Goal: Task Accomplishment & Management: Manage account settings

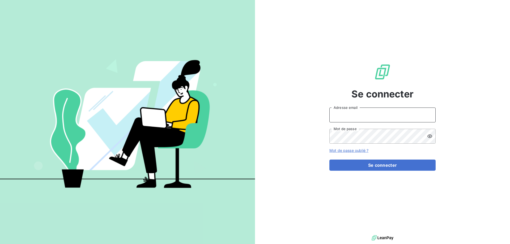
click at [364, 116] on input "Adresse email" at bounding box center [382, 115] width 106 height 15
type input "[PERSON_NAME][EMAIL_ADDRESS][DOMAIN_NAME]"
click at [329, 160] on button "Se connecter" at bounding box center [382, 165] width 106 height 11
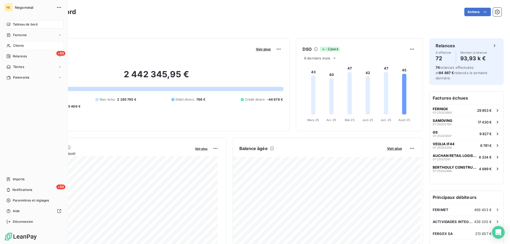
click at [12, 47] on div "Clients" at bounding box center [33, 45] width 59 height 8
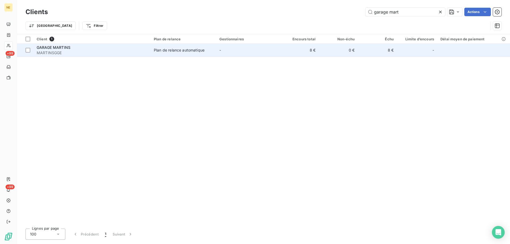
type input "garage mart"
click at [133, 54] on span "MARTINSGGE" at bounding box center [92, 52] width 111 height 5
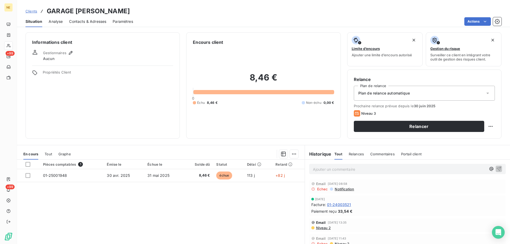
click at [94, 22] on span "Contacts & Adresses" at bounding box center [87, 21] width 37 height 5
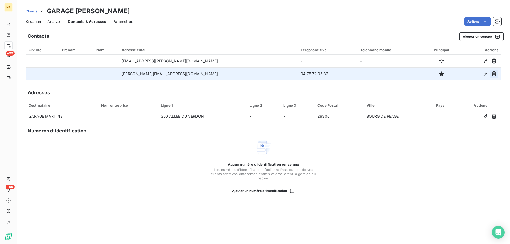
click at [493, 75] on icon "button" at bounding box center [493, 73] width 5 height 5
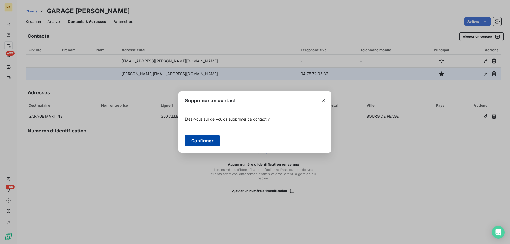
click at [202, 136] on button "Confirmer" at bounding box center [202, 140] width 35 height 11
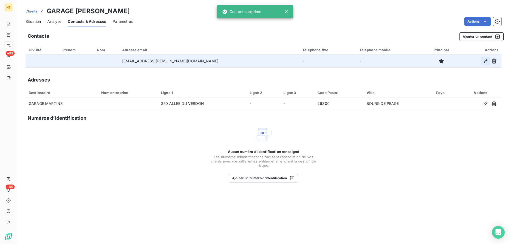
click at [483, 63] on button "button" at bounding box center [485, 61] width 8 height 8
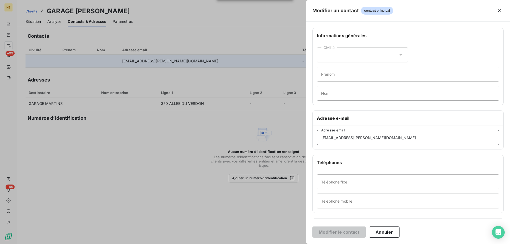
drag, startPoint x: 386, startPoint y: 139, endPoint x: 251, endPoint y: 142, distance: 135.7
click at [251, 244] on div "Modifier un contact contact principal Informations générales Civilité Prénom No…" at bounding box center [255, 244] width 510 height 0
paste input "[PERSON_NAME]"
type input "[EMAIL_ADDRESS][PERSON_NAME][DOMAIN_NAME]"
click at [358, 230] on button "Modifier le contact" at bounding box center [338, 232] width 53 height 11
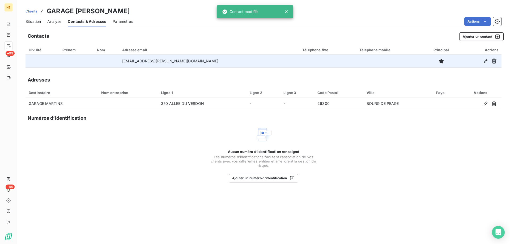
click at [39, 21] on span "Situation" at bounding box center [32, 21] width 15 height 5
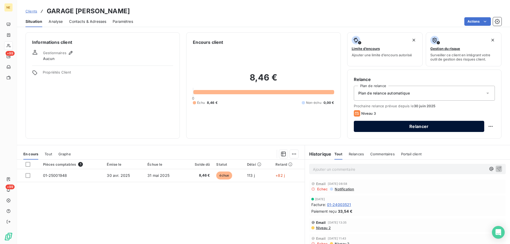
click at [459, 129] on button "Relancer" at bounding box center [419, 126] width 130 height 11
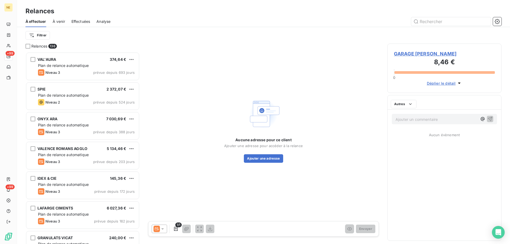
scroll to position [188, 110]
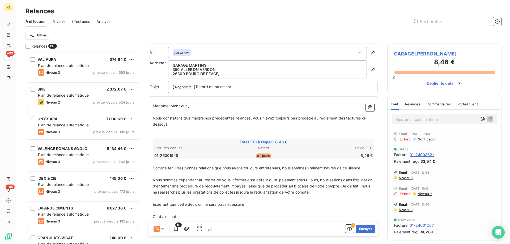
click at [164, 229] on icon at bounding box center [162, 228] width 5 height 5
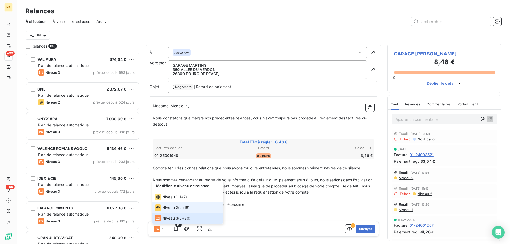
click at [165, 211] on li "Niveau 2 ( J+15 )" at bounding box center [188, 207] width 72 height 11
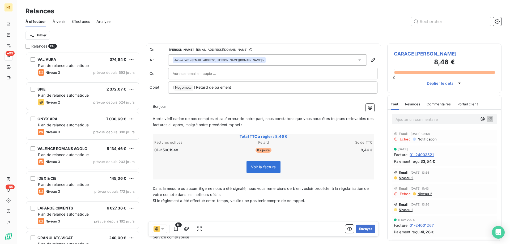
click at [362, 224] on div "1/1 Envoyer" at bounding box center [263, 228] width 231 height 15
click at [362, 227] on button "Envoyer" at bounding box center [365, 229] width 19 height 8
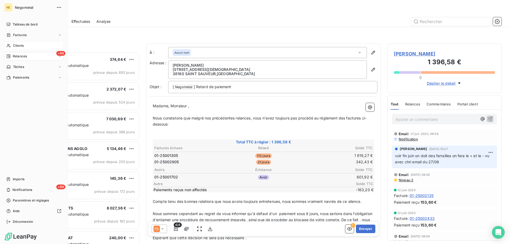
click at [20, 46] on span "Clients" at bounding box center [18, 45] width 11 height 5
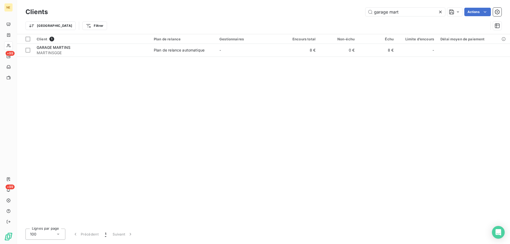
drag, startPoint x: 401, startPoint y: 9, endPoint x: 345, endPoint y: 13, distance: 56.4
click at [345, 13] on div "garage mart Actions" at bounding box center [277, 12] width 447 height 8
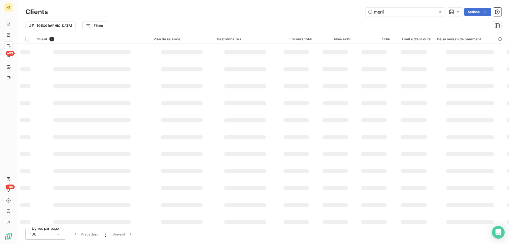
type input "merlin"
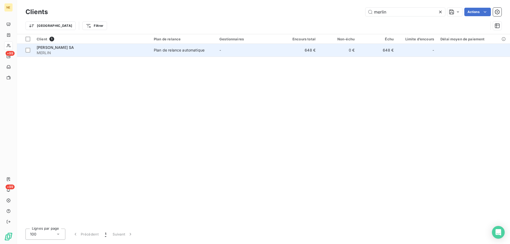
click at [62, 55] on span "MERLIN" at bounding box center [92, 52] width 111 height 5
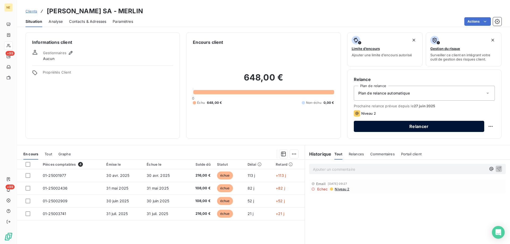
click at [465, 127] on button "Relancer" at bounding box center [419, 126] width 130 height 11
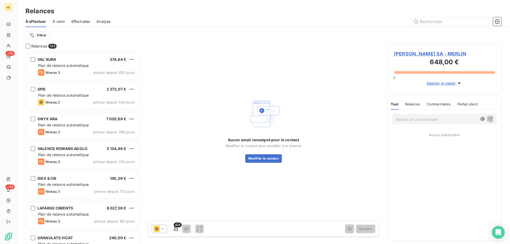
scroll to position [188, 110]
click at [263, 159] on button "Modifier le contact" at bounding box center [263, 158] width 37 height 8
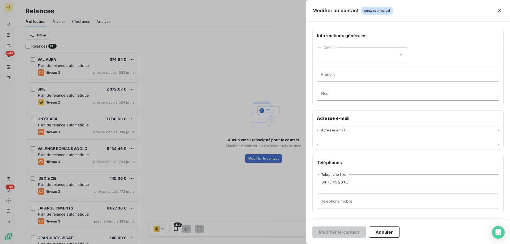
click at [359, 136] on input "Adresse email" at bounding box center [408, 137] width 182 height 15
paste input "[EMAIL_ADDRESS][DOMAIN_NAME]"
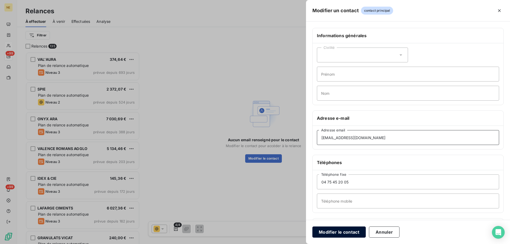
type input "[EMAIL_ADDRESS][DOMAIN_NAME]"
click at [340, 232] on button "Modifier le contact" at bounding box center [338, 232] width 53 height 11
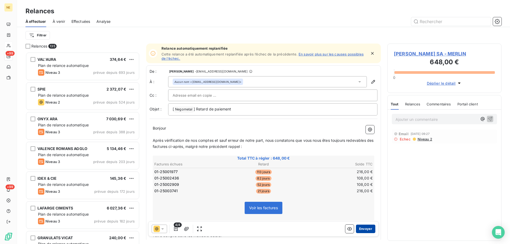
click at [364, 229] on button "Envoyer" at bounding box center [365, 229] width 19 height 8
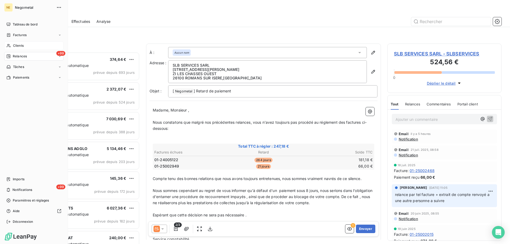
click at [17, 46] on span "Clients" at bounding box center [18, 45] width 11 height 5
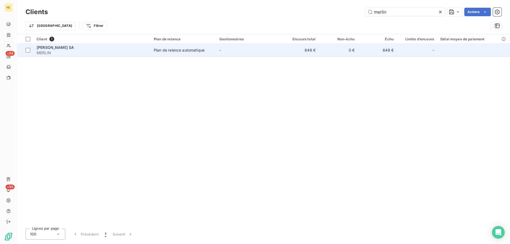
click at [214, 51] on td "Plan de relance automatique" at bounding box center [184, 50] width 66 height 13
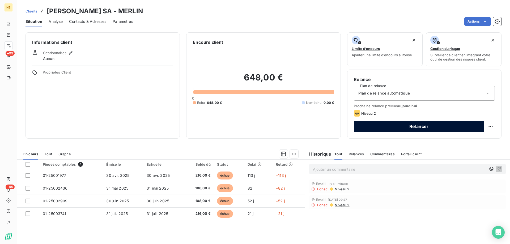
click at [393, 126] on button "Relancer" at bounding box center [419, 126] width 130 height 11
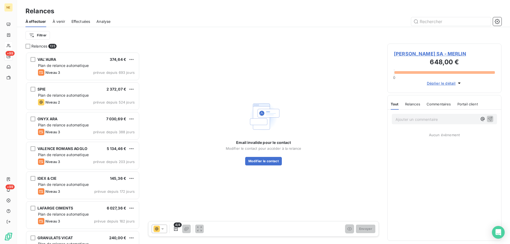
scroll to position [188, 110]
click at [165, 228] on div at bounding box center [159, 229] width 15 height 8
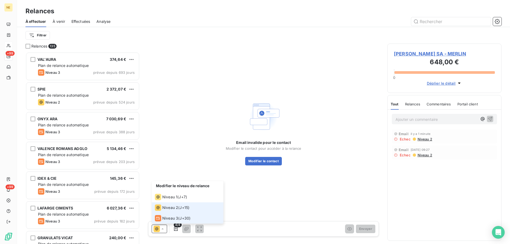
click at [164, 220] on span "Niveau 3" at bounding box center [170, 218] width 16 height 5
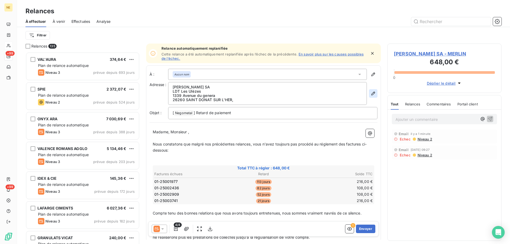
click at [371, 93] on icon "button" at bounding box center [373, 94] width 4 height 4
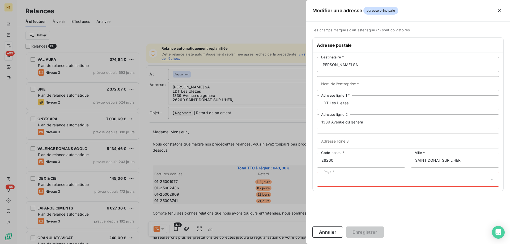
click at [382, 181] on div "Pays *" at bounding box center [408, 179] width 182 height 15
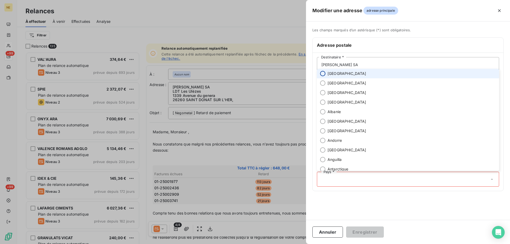
click at [323, 72] on input "radio" at bounding box center [322, 73] width 5 height 5
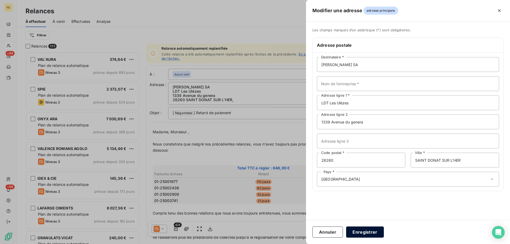
click at [366, 232] on button "Enregistrer" at bounding box center [365, 232] width 38 height 11
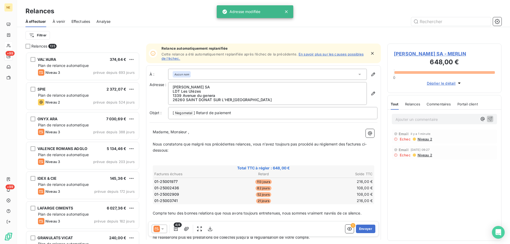
click at [366, 234] on div "4/4 ! Envoyer" at bounding box center [263, 228] width 231 height 15
click at [366, 228] on button "Envoyer" at bounding box center [365, 229] width 19 height 8
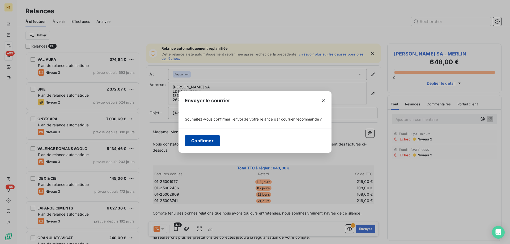
click at [205, 143] on button "Confirmer" at bounding box center [202, 140] width 35 height 11
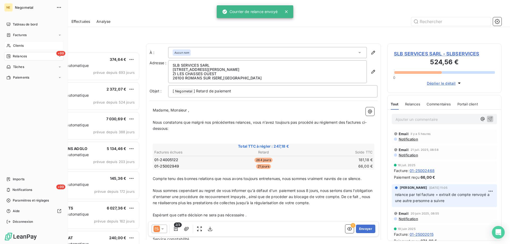
click at [15, 47] on span "Clients" at bounding box center [18, 45] width 11 height 5
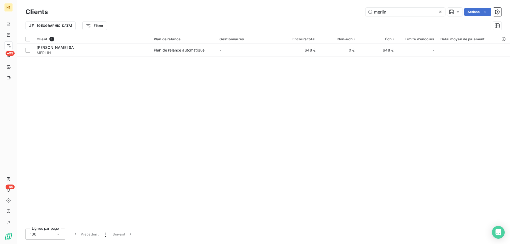
drag, startPoint x: 387, startPoint y: 10, endPoint x: 343, endPoint y: 20, distance: 45.1
click at [345, 18] on div "Clients merlin Actions Trier Filtrer" at bounding box center [263, 20] width 476 height 28
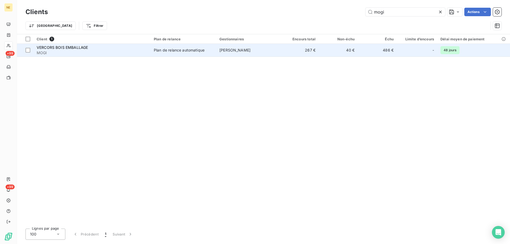
type input "mogi"
click at [73, 53] on span "MOGI" at bounding box center [92, 52] width 111 height 5
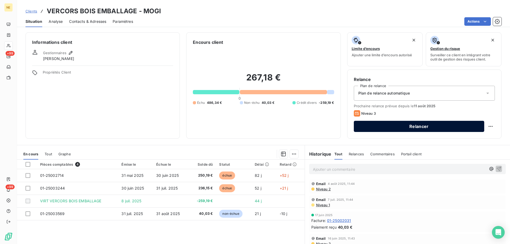
click at [423, 130] on button "Relancer" at bounding box center [419, 126] width 130 height 11
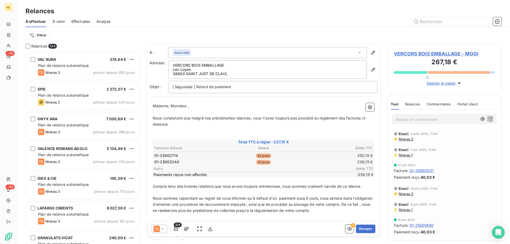
scroll to position [188, 110]
click at [370, 68] on icon "button" at bounding box center [372, 69] width 5 height 5
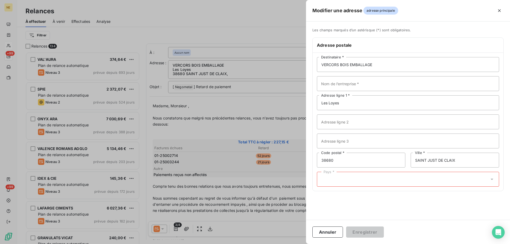
click at [351, 184] on div "Pays *" at bounding box center [408, 179] width 182 height 15
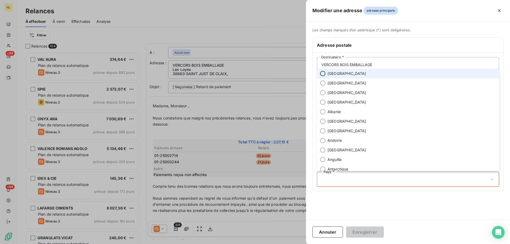
click at [323, 75] on input "radio" at bounding box center [322, 73] width 5 height 5
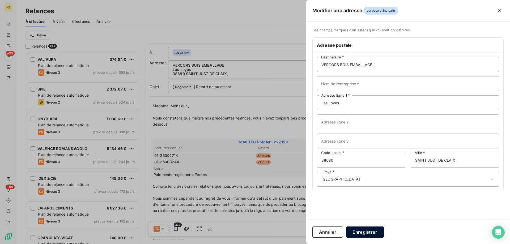
click at [360, 235] on button "Enregistrer" at bounding box center [365, 232] width 38 height 11
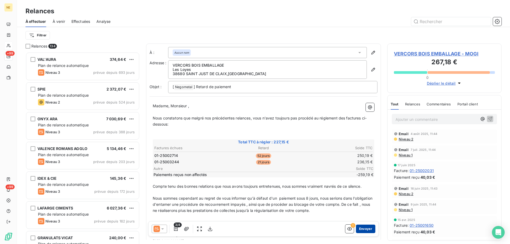
click at [368, 230] on button "Envoyer" at bounding box center [365, 229] width 19 height 8
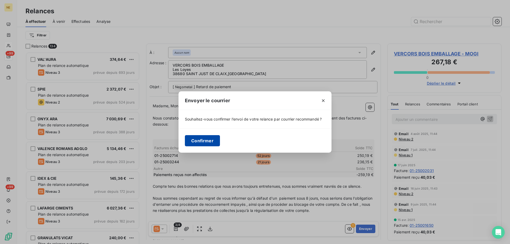
click at [206, 142] on button "Confirmer" at bounding box center [202, 140] width 35 height 11
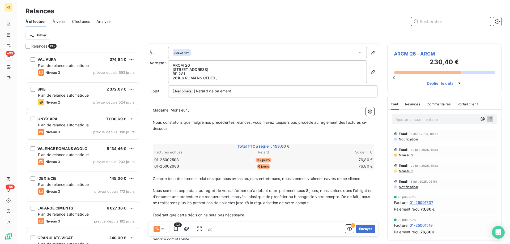
click at [423, 21] on input "text" at bounding box center [451, 21] width 80 height 8
type input "heliantis"
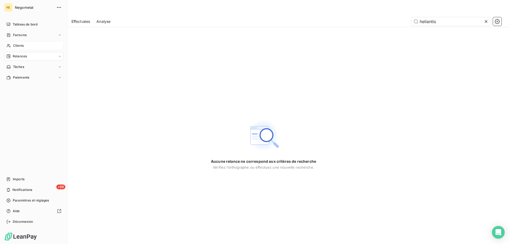
click at [12, 46] on div "Clients" at bounding box center [33, 45] width 59 height 8
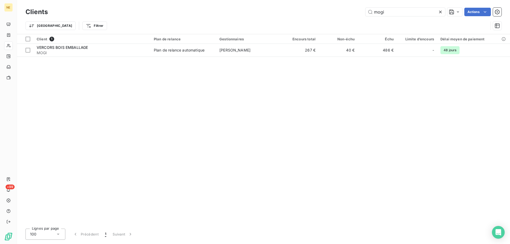
drag, startPoint x: 389, startPoint y: 12, endPoint x: 352, endPoint y: 15, distance: 37.1
click at [352, 15] on div "mogi Actions" at bounding box center [277, 12] width 447 height 8
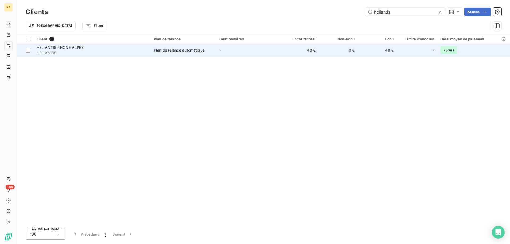
type input "heliantis"
click at [178, 51] on div "Plan de relance automatique" at bounding box center [179, 50] width 51 height 5
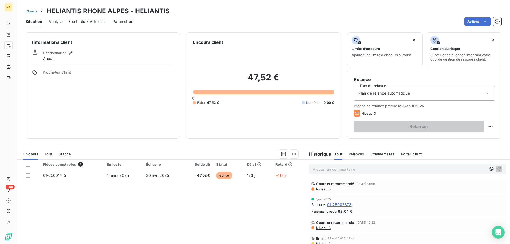
click at [349, 168] on p "Ajouter un commentaire ﻿" at bounding box center [399, 169] width 173 height 7
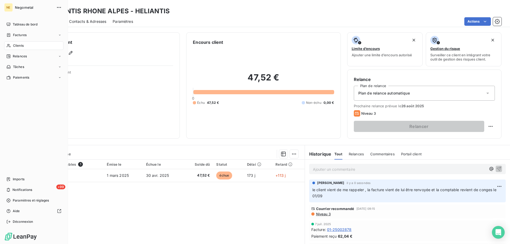
click at [12, 44] on div "Clients" at bounding box center [33, 45] width 59 height 8
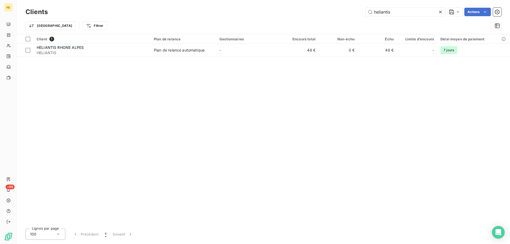
drag, startPoint x: 379, startPoint y: 9, endPoint x: 349, endPoint y: 9, distance: 29.7
click at [349, 9] on div "heliantis Actions" at bounding box center [277, 12] width 447 height 8
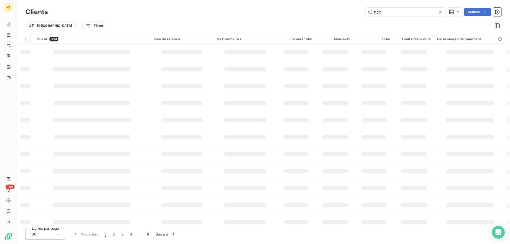
type input "ncgf"
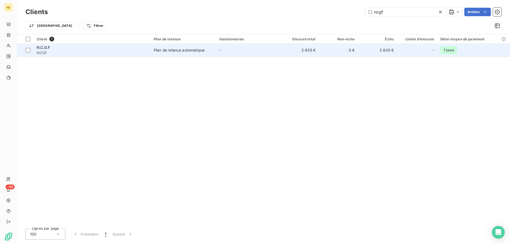
click at [183, 54] on td "Plan de relance automatique" at bounding box center [184, 50] width 66 height 13
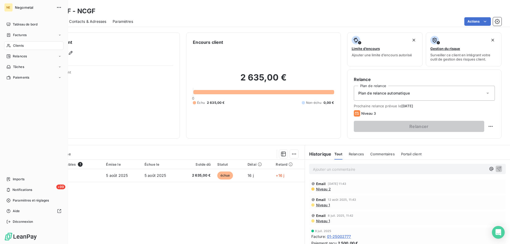
click at [11, 44] on div "Clients" at bounding box center [33, 45] width 59 height 8
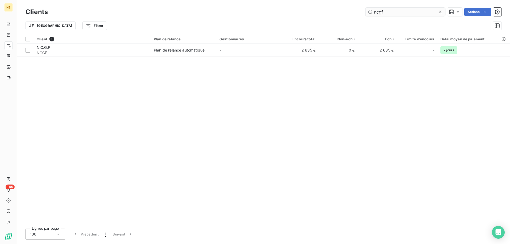
drag, startPoint x: 383, startPoint y: 12, endPoint x: 369, endPoint y: 13, distance: 13.8
click at [369, 13] on input "ncgf" at bounding box center [405, 12] width 80 height 8
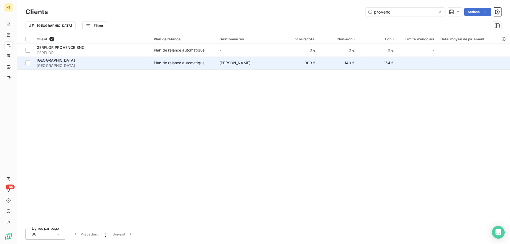
type input "provenc"
click at [153, 57] on td "Plan de relance automatique" at bounding box center [184, 63] width 66 height 13
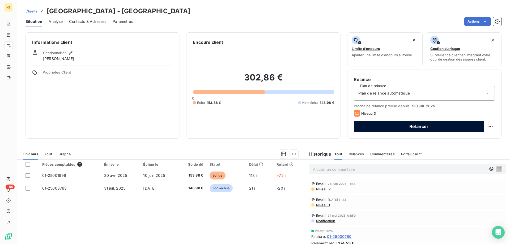
click at [404, 125] on button "Relancer" at bounding box center [419, 126] width 130 height 11
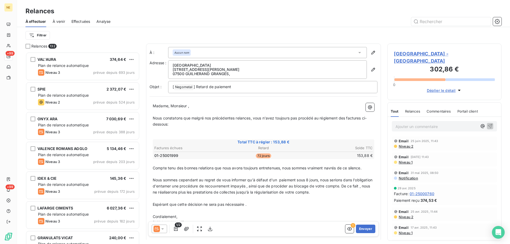
scroll to position [188, 110]
click at [372, 68] on button "button" at bounding box center [373, 69] width 8 height 8
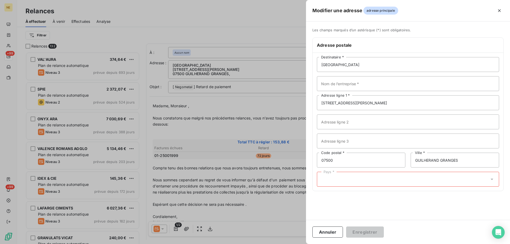
click at [391, 181] on div "Pays *" at bounding box center [408, 179] width 182 height 15
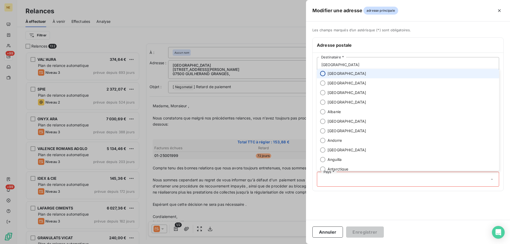
click at [323, 75] on input "radio" at bounding box center [322, 73] width 5 height 5
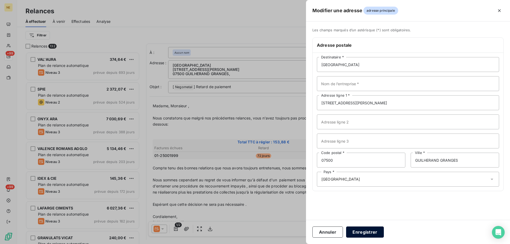
click at [369, 234] on button "Enregistrer" at bounding box center [365, 232] width 38 height 11
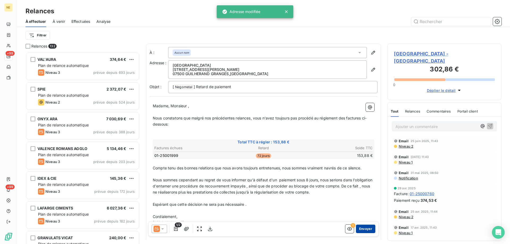
click at [363, 230] on button "Envoyer" at bounding box center [365, 229] width 19 height 8
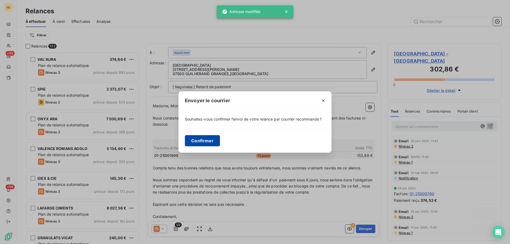
click at [209, 142] on button "Confirmer" at bounding box center [202, 140] width 35 height 11
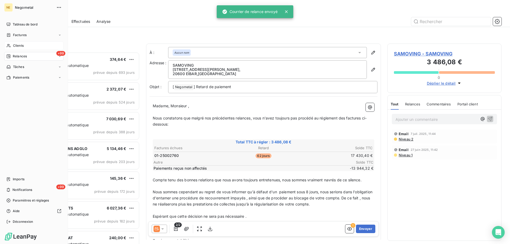
click at [13, 46] on span "Clients" at bounding box center [18, 45] width 11 height 5
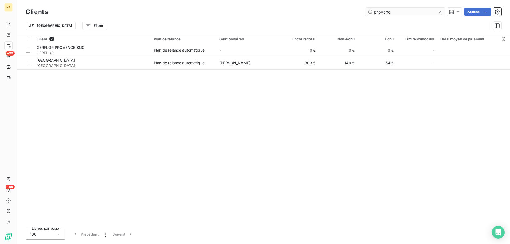
drag, startPoint x: 394, startPoint y: 13, endPoint x: 366, endPoint y: 12, distance: 27.9
click at [366, 12] on input "provenc" at bounding box center [405, 12] width 80 height 8
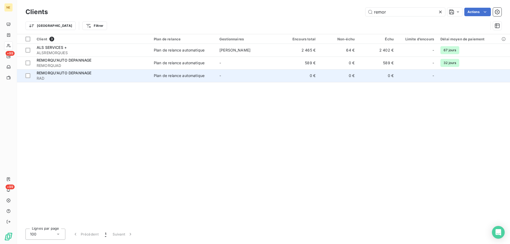
type input "remor"
click at [80, 70] on td "REMORQU'AUTO DEPANNAGE RAD" at bounding box center [91, 75] width 117 height 13
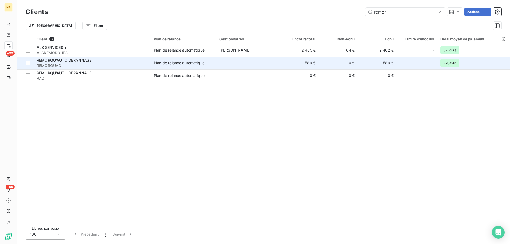
click at [74, 61] on span "REMORQU'AUTO DEPANNAGE" at bounding box center [64, 60] width 55 height 5
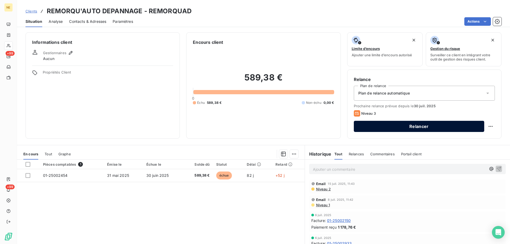
click at [405, 125] on button "Relancer" at bounding box center [419, 126] width 130 height 11
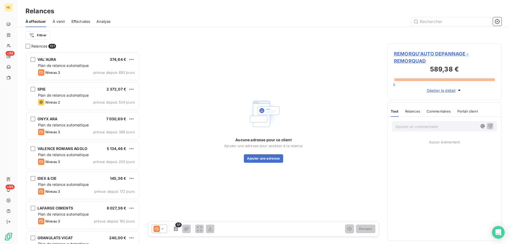
scroll to position [188, 110]
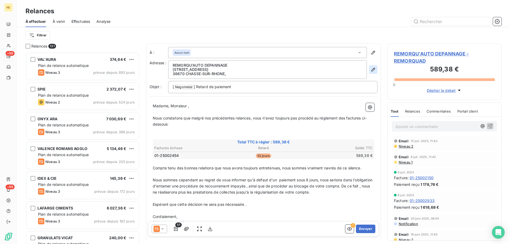
click at [370, 69] on icon "button" at bounding box center [372, 69] width 5 height 5
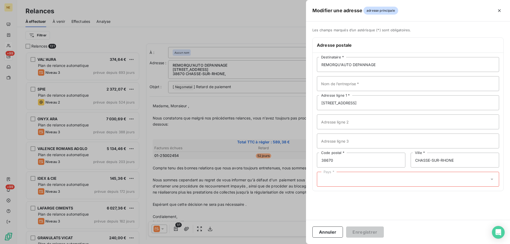
click at [353, 180] on div "Pays *" at bounding box center [408, 179] width 182 height 15
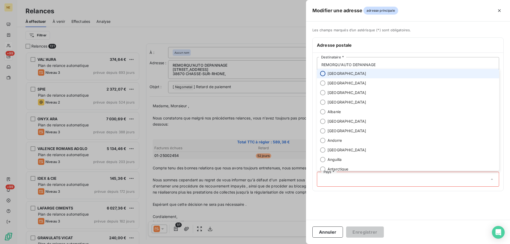
click at [323, 76] on input "radio" at bounding box center [322, 73] width 5 height 5
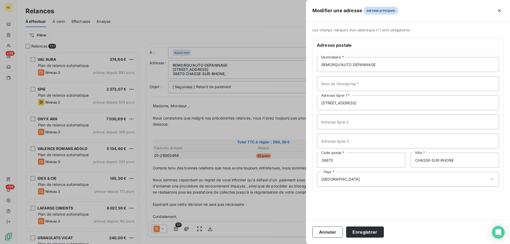
click at [360, 238] on div "Annuler Enregistrer" at bounding box center [408, 232] width 204 height 24
click at [358, 234] on button "Enregistrer" at bounding box center [365, 232] width 38 height 11
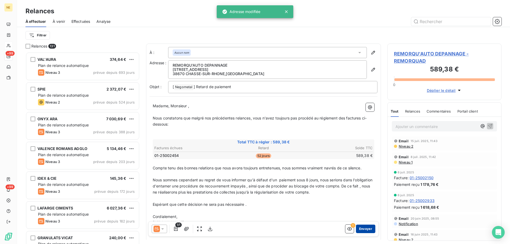
click at [360, 228] on button "Envoyer" at bounding box center [365, 229] width 19 height 8
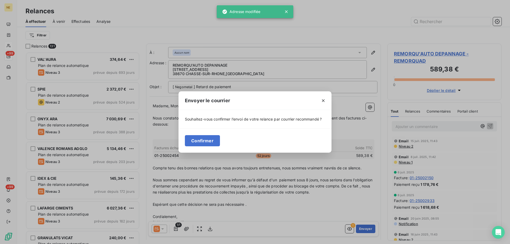
click at [211, 148] on div "Confirmer" at bounding box center [254, 141] width 153 height 24
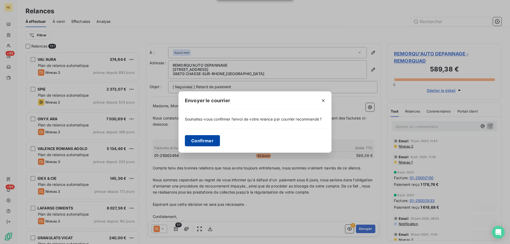
click at [206, 141] on button "Confirmer" at bounding box center [202, 140] width 35 height 11
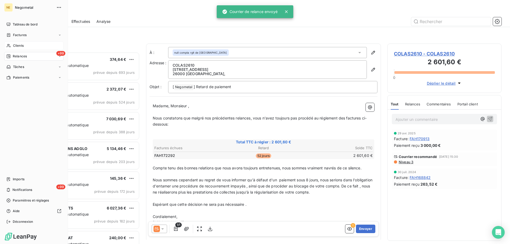
click at [15, 48] on span "Clients" at bounding box center [18, 45] width 11 height 5
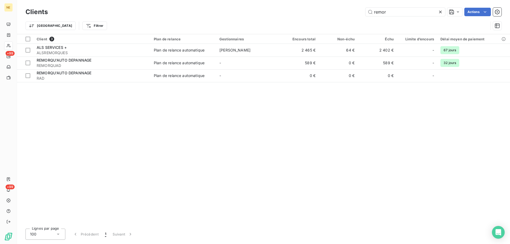
drag, startPoint x: 389, startPoint y: 11, endPoint x: 351, endPoint y: 12, distance: 38.3
click at [351, 12] on div "remor Actions" at bounding box center [277, 12] width 447 height 8
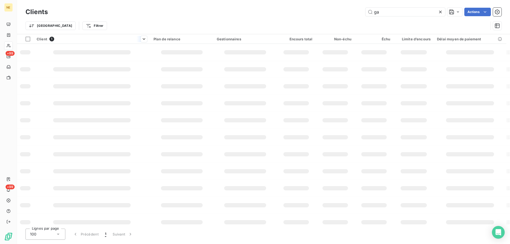
type input "g"
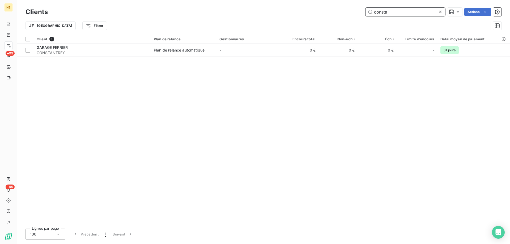
drag, startPoint x: 387, startPoint y: 13, endPoint x: 360, endPoint y: 13, distance: 26.8
click at [360, 13] on div "consta Actions" at bounding box center [277, 12] width 447 height 8
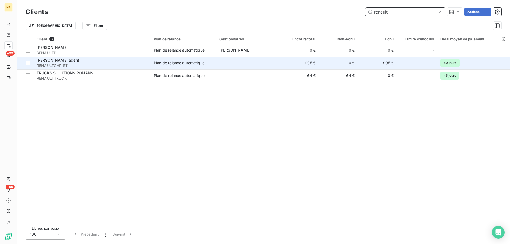
type input "renault"
click at [73, 63] on span "RENAULTCHRIST" at bounding box center [92, 65] width 111 height 5
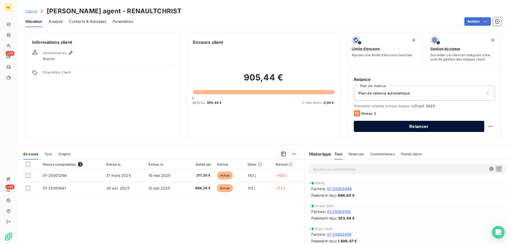
click at [407, 126] on button "Relancer" at bounding box center [419, 126] width 130 height 11
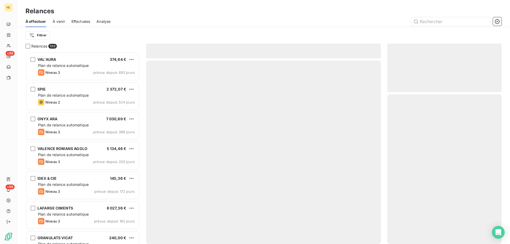
scroll to position [188, 110]
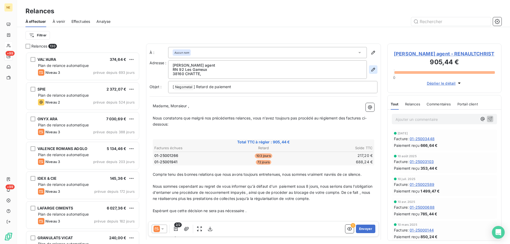
click at [371, 69] on icon "button" at bounding box center [373, 70] width 4 height 4
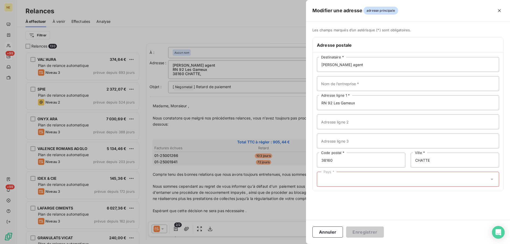
click at [388, 186] on div "Pays *" at bounding box center [408, 179] width 182 height 15
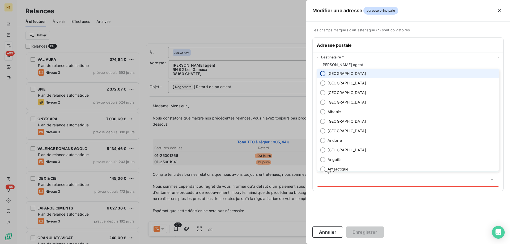
click at [321, 74] on input "radio" at bounding box center [322, 73] width 5 height 5
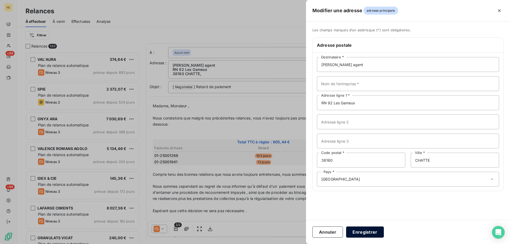
click at [363, 233] on button "Enregistrer" at bounding box center [365, 232] width 38 height 11
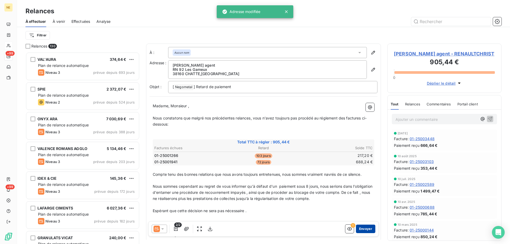
click at [360, 228] on button "Envoyer" at bounding box center [365, 229] width 19 height 8
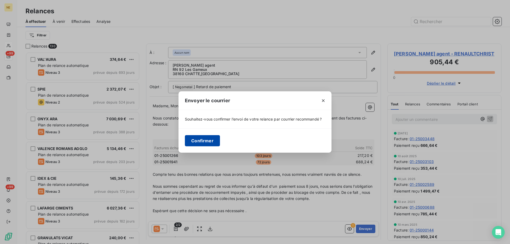
click at [199, 143] on button "Confirmer" at bounding box center [202, 140] width 35 height 11
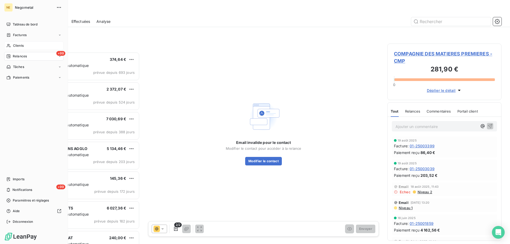
click at [16, 46] on span "Clients" at bounding box center [18, 45] width 11 height 5
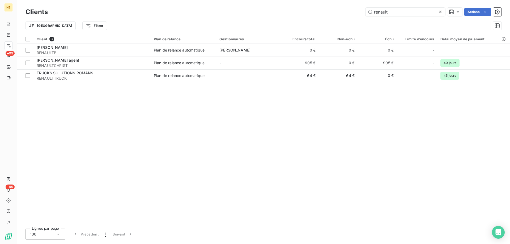
drag, startPoint x: 393, startPoint y: 12, endPoint x: 362, endPoint y: 14, distance: 31.7
click at [362, 14] on div "renault Actions" at bounding box center [277, 12] width 447 height 8
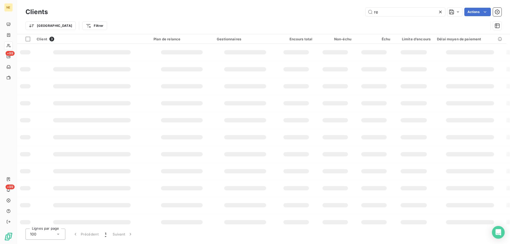
type input "rey"
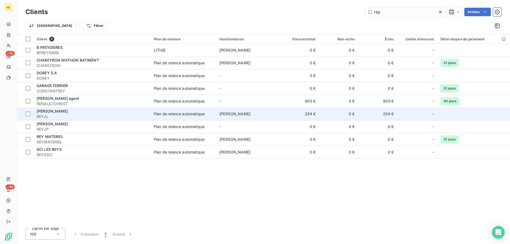
click at [85, 111] on div "[PERSON_NAME]" at bounding box center [92, 111] width 111 height 5
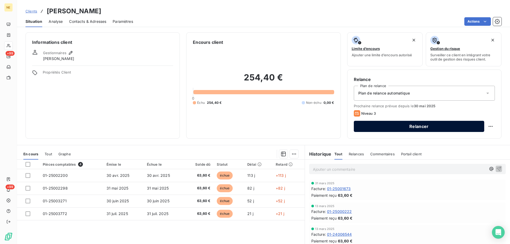
click at [417, 126] on button "Relancer" at bounding box center [419, 126] width 130 height 11
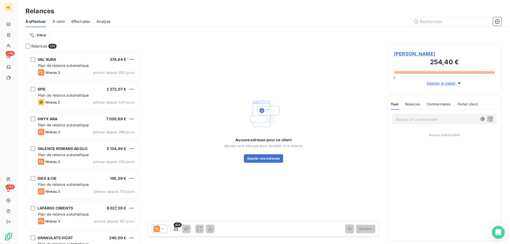
scroll to position [188, 110]
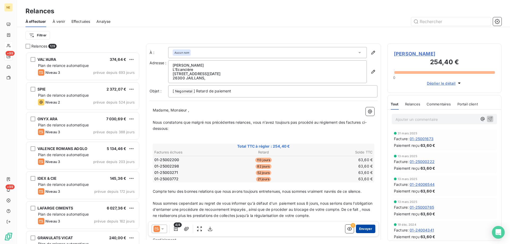
click at [358, 229] on button "Envoyer" at bounding box center [365, 229] width 19 height 8
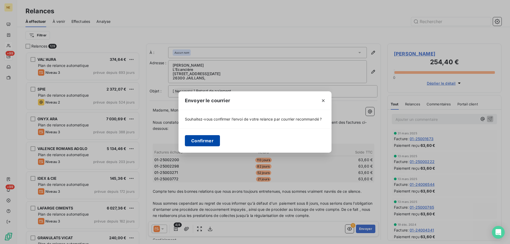
click at [207, 138] on button "Confirmer" at bounding box center [202, 140] width 35 height 11
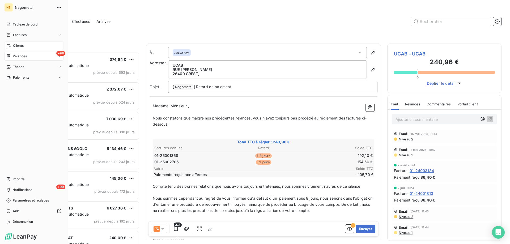
click at [12, 48] on div "Clients" at bounding box center [33, 45] width 59 height 8
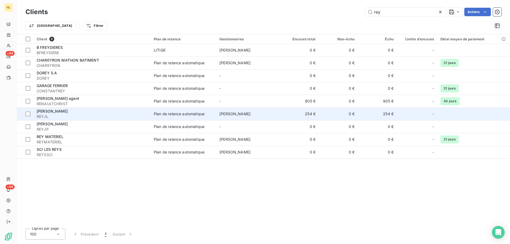
click at [69, 112] on div "[PERSON_NAME]" at bounding box center [92, 111] width 111 height 5
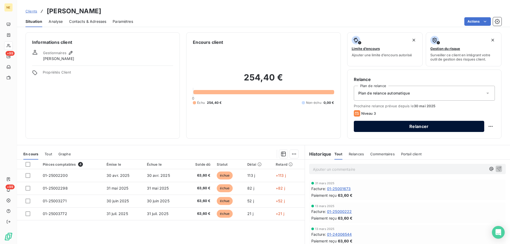
click at [391, 127] on button "Relancer" at bounding box center [419, 126] width 130 height 11
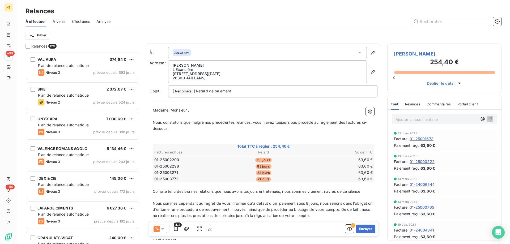
scroll to position [188, 110]
click at [371, 72] on icon "button" at bounding box center [372, 71] width 5 height 5
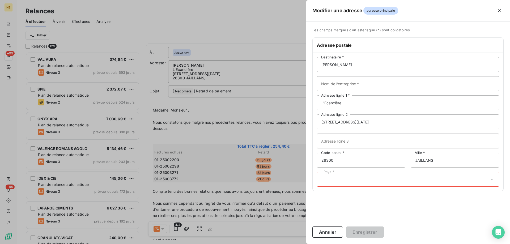
click at [348, 182] on div "Pays *" at bounding box center [408, 179] width 182 height 15
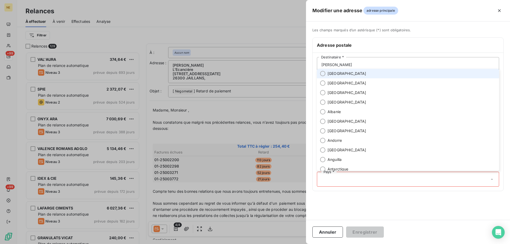
click at [348, 182] on div "Pays *" at bounding box center [408, 179] width 182 height 15
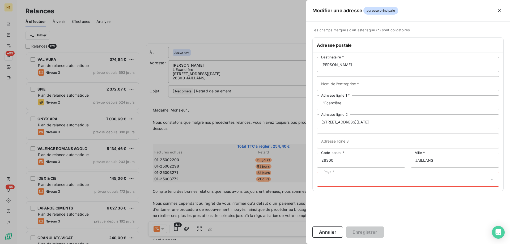
click at [348, 182] on div "Pays *" at bounding box center [408, 179] width 182 height 15
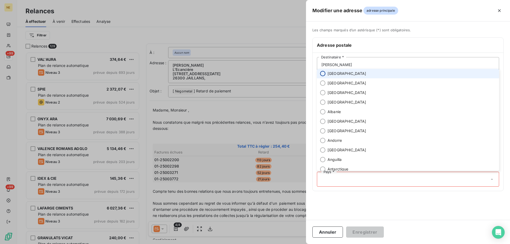
click at [321, 76] on input "radio" at bounding box center [322, 73] width 5 height 5
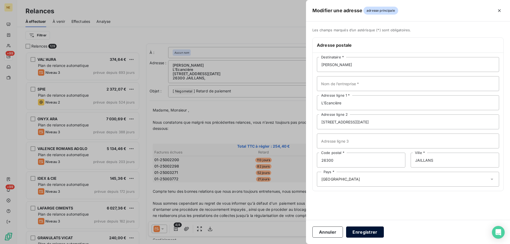
click at [360, 232] on button "Enregistrer" at bounding box center [365, 232] width 38 height 11
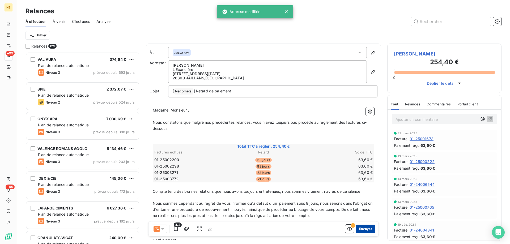
click at [362, 231] on button "Envoyer" at bounding box center [365, 229] width 19 height 8
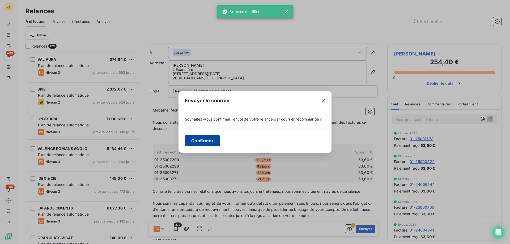
click at [208, 142] on button "Confirmer" at bounding box center [202, 140] width 35 height 11
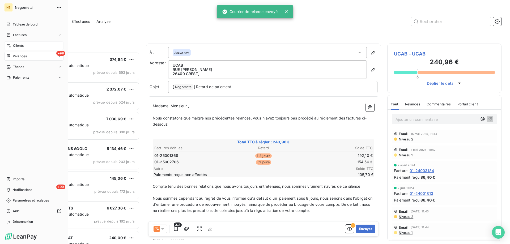
click at [13, 46] on span "Clients" at bounding box center [18, 45] width 11 height 5
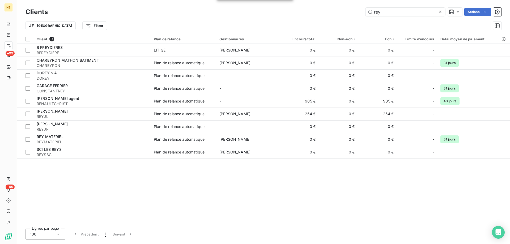
drag, startPoint x: 387, startPoint y: 11, endPoint x: 365, endPoint y: 13, distance: 22.6
click at [365, 13] on div "rey Actions" at bounding box center [277, 12] width 447 height 8
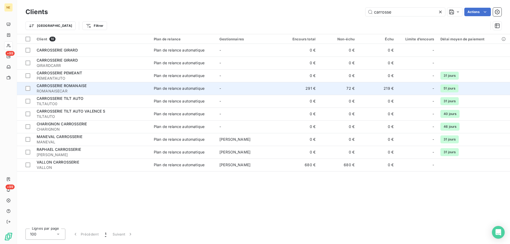
type input "carrosse"
click at [87, 90] on span "ROMANAISECAR" at bounding box center [92, 90] width 111 height 5
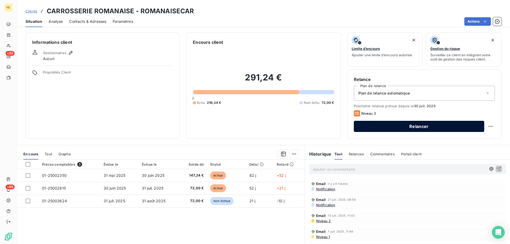
click at [413, 123] on button "Relancer" at bounding box center [419, 126] width 130 height 11
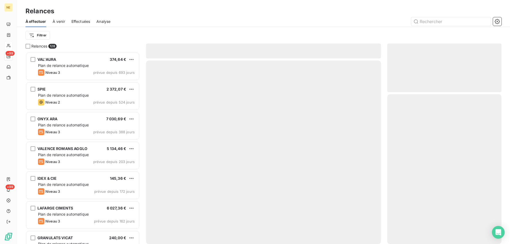
scroll to position [188, 110]
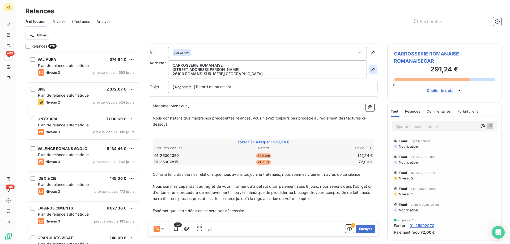
click at [370, 70] on icon "button" at bounding box center [372, 69] width 5 height 5
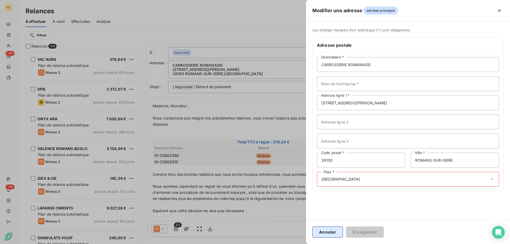
click at [326, 233] on button "Annuler" at bounding box center [327, 232] width 31 height 11
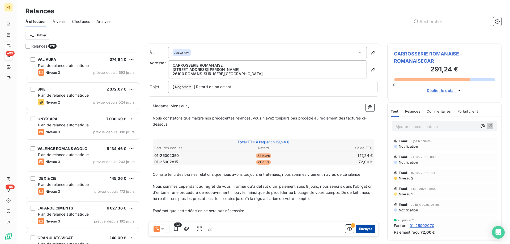
click at [365, 232] on button "Envoyer" at bounding box center [365, 229] width 19 height 8
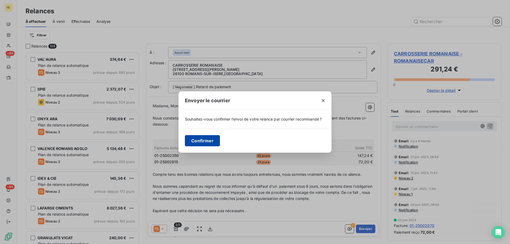
click at [199, 141] on button "Confirmer" at bounding box center [202, 140] width 35 height 11
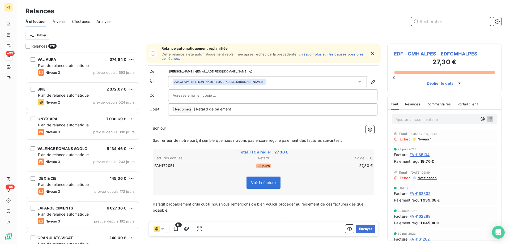
scroll to position [188, 110]
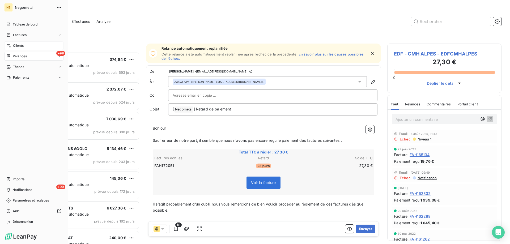
click at [26, 49] on div "Clients" at bounding box center [33, 45] width 59 height 8
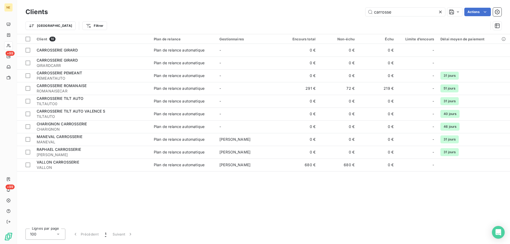
drag, startPoint x: 391, startPoint y: 14, endPoint x: 357, endPoint y: 12, distance: 33.2
click at [357, 12] on div "carrosse Actions" at bounding box center [277, 12] width 447 height 8
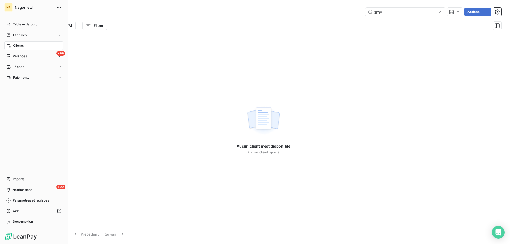
click at [23, 45] on span "Clients" at bounding box center [18, 45] width 11 height 5
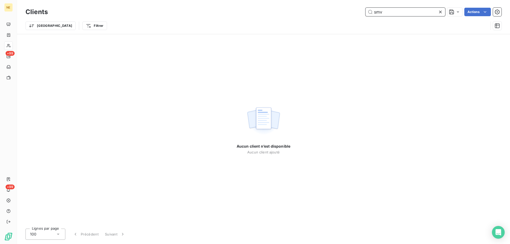
click at [389, 13] on input "smv" at bounding box center [405, 12] width 80 height 8
drag, startPoint x: 380, startPoint y: 14, endPoint x: 368, endPoint y: 15, distance: 12.2
click at [368, 15] on input "smv" at bounding box center [405, 12] width 80 height 8
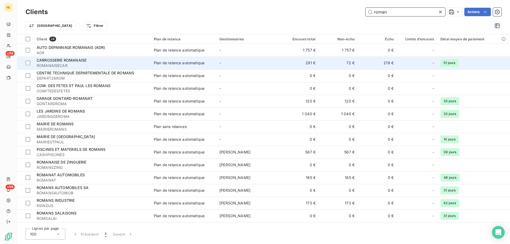
type input "romans"
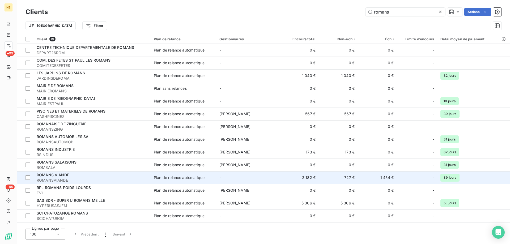
click at [66, 178] on span "ROMANSVIANDE" at bounding box center [92, 180] width 111 height 5
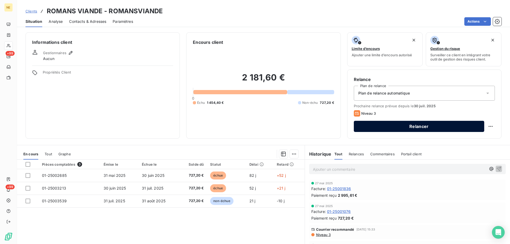
click at [408, 128] on button "Relancer" at bounding box center [419, 126] width 130 height 11
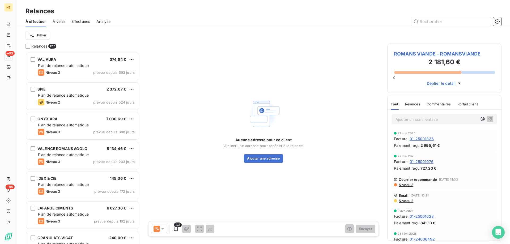
scroll to position [188, 110]
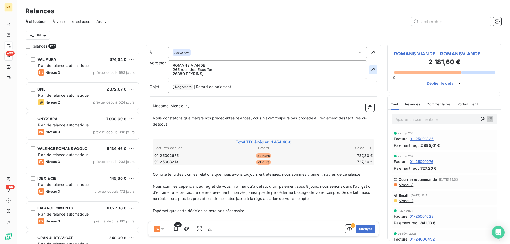
click at [370, 70] on icon "button" at bounding box center [372, 69] width 5 height 5
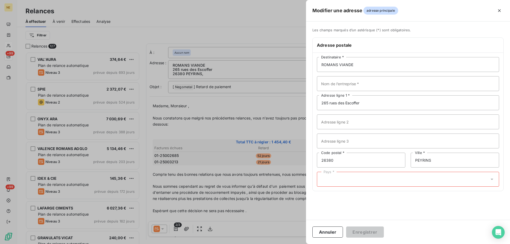
click at [352, 174] on div "Pays *" at bounding box center [408, 179] width 182 height 15
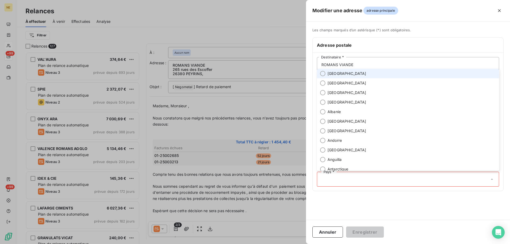
click at [322, 71] on li "[GEOGRAPHIC_DATA]" at bounding box center [408, 74] width 182 height 10
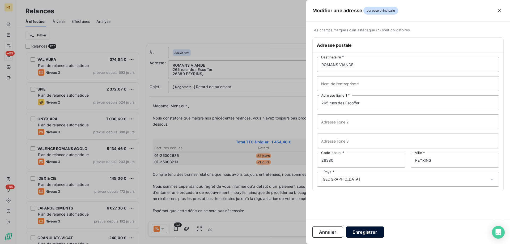
click at [358, 232] on button "Enregistrer" at bounding box center [365, 232] width 38 height 11
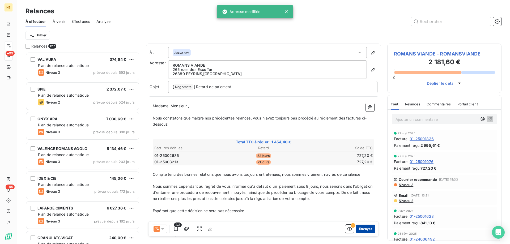
click at [365, 230] on button "Envoyer" at bounding box center [365, 229] width 19 height 8
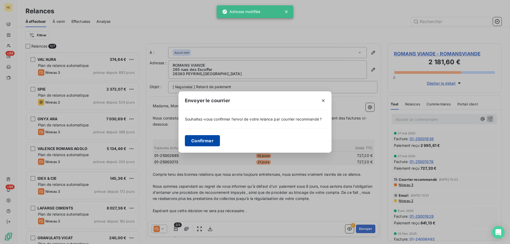
click at [200, 143] on button "Confirmer" at bounding box center [202, 140] width 35 height 11
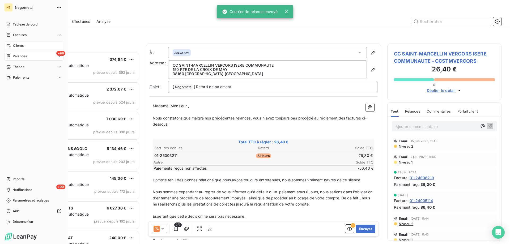
click at [10, 45] on icon at bounding box center [9, 45] width 4 height 3
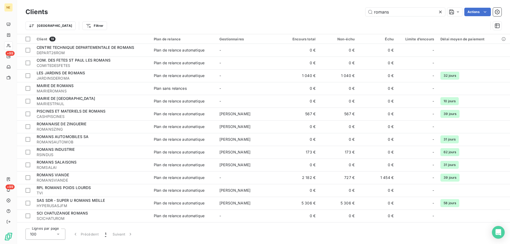
drag, startPoint x: 369, startPoint y: 10, endPoint x: 356, endPoint y: 10, distance: 12.8
click at [356, 10] on div "romans Actions" at bounding box center [277, 12] width 447 height 8
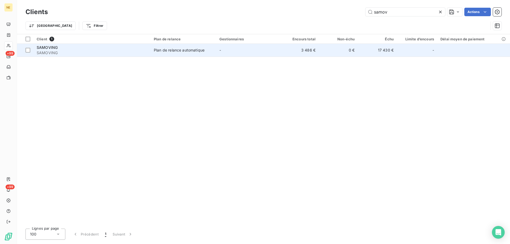
type input "samov"
click at [149, 54] on td "SAMOVING SAMOVING" at bounding box center [91, 50] width 117 height 13
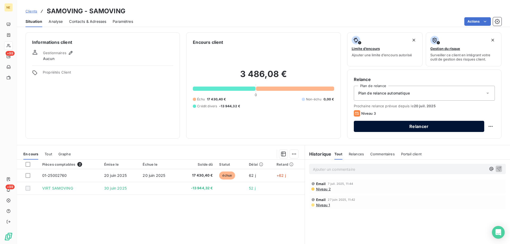
click at [425, 126] on button "Relancer" at bounding box center [419, 126] width 130 height 11
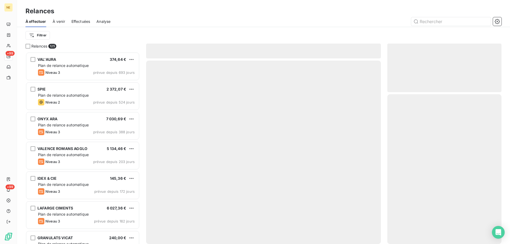
scroll to position [188, 110]
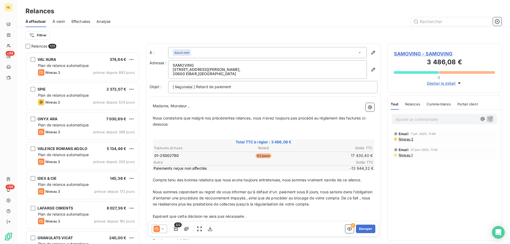
click at [162, 230] on icon at bounding box center [162, 228] width 5 height 5
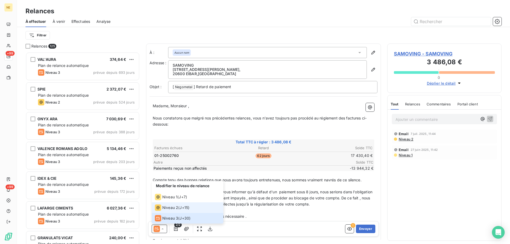
click at [167, 210] on div "Niveau 2" at bounding box center [166, 207] width 23 height 6
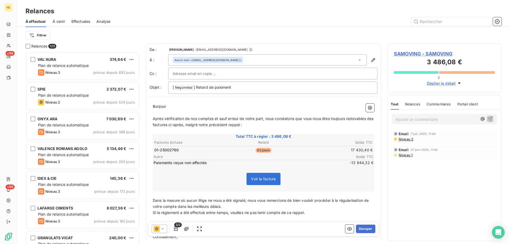
click at [220, 76] on input "text" at bounding box center [201, 74] width 57 height 8
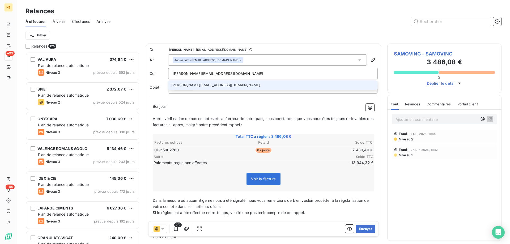
click at [216, 73] on input "[PERSON_NAME][EMAIL_ADDRESS][DOMAIN_NAME]" at bounding box center [273, 74] width 200 height 8
type input "[PERSON_NAME][EMAIL_ADDRESS][DOMAIN_NAME]"
click at [213, 86] on li "[PERSON_NAME][EMAIL_ADDRESS][DOMAIN_NAME]" at bounding box center [272, 84] width 209 height 9
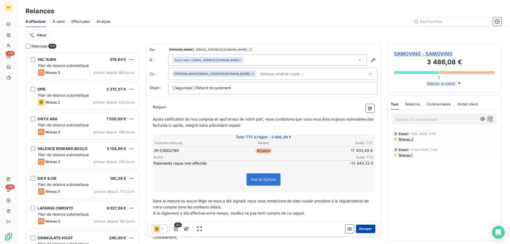
click at [362, 233] on button "Envoyer" at bounding box center [365, 229] width 19 height 8
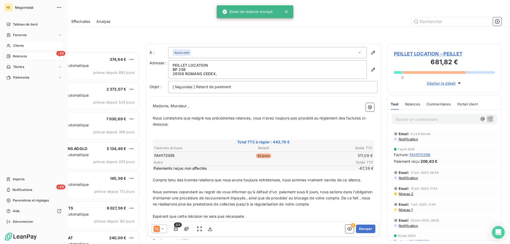
click at [10, 46] on icon at bounding box center [9, 45] width 4 height 3
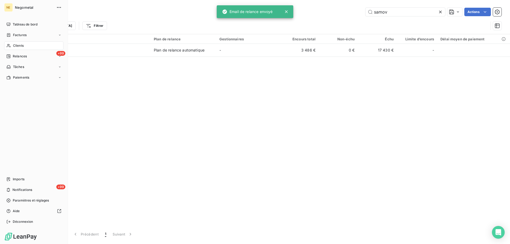
click at [12, 44] on div "Clients" at bounding box center [33, 45] width 59 height 8
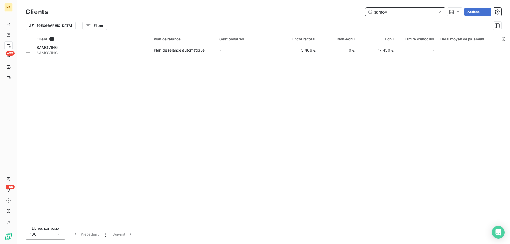
drag, startPoint x: 401, startPoint y: 12, endPoint x: 364, endPoint y: 11, distance: 36.6
click at [364, 11] on div "samov Actions" at bounding box center [277, 12] width 447 height 8
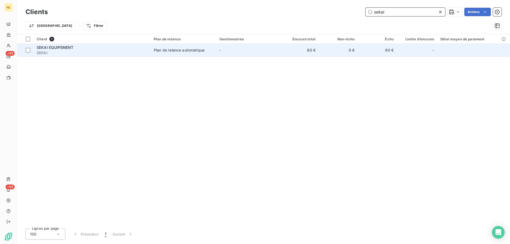
type input "sekai"
click at [135, 49] on div "SEKAI EQUIPEMENT" at bounding box center [92, 47] width 111 height 5
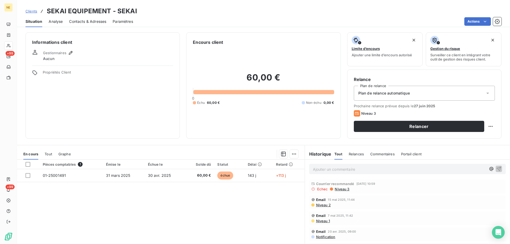
click at [327, 170] on p "Ajouter un commentaire ﻿" at bounding box center [399, 169] width 173 height 7
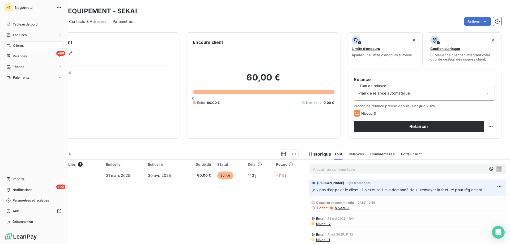
click at [10, 46] on icon at bounding box center [8, 46] width 5 height 4
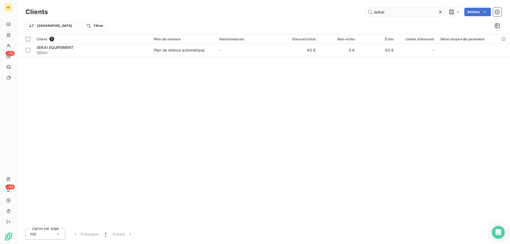
drag, startPoint x: 384, startPoint y: 13, endPoint x: 372, endPoint y: 10, distance: 12.5
click at [372, 10] on input "sekai" at bounding box center [405, 12] width 80 height 8
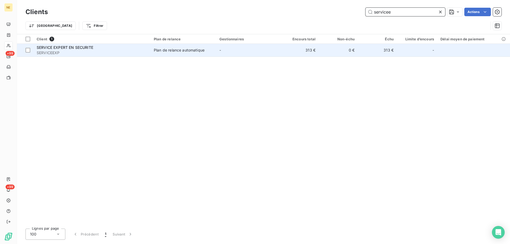
type input "servicee"
click at [86, 50] on span "SERVICEEXP" at bounding box center [92, 52] width 111 height 5
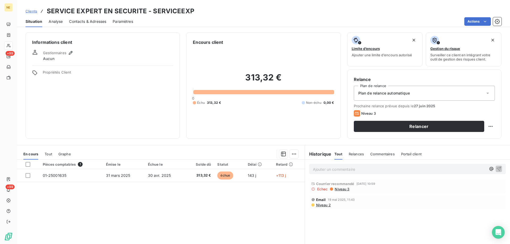
click at [327, 168] on p "Ajouter un commentaire ﻿" at bounding box center [399, 169] width 173 height 7
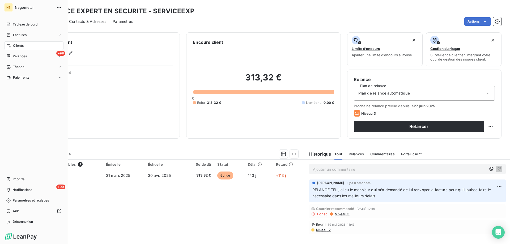
click at [10, 45] on icon at bounding box center [8, 46] width 5 height 4
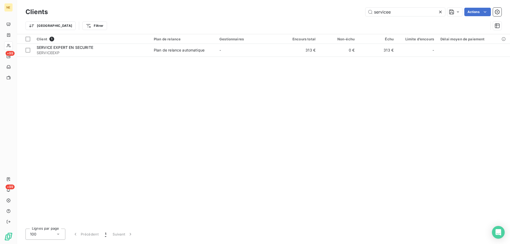
drag, startPoint x: 397, startPoint y: 14, endPoint x: 364, endPoint y: 14, distance: 32.9
click at [364, 14] on div "servicee Actions" at bounding box center [277, 12] width 447 height 8
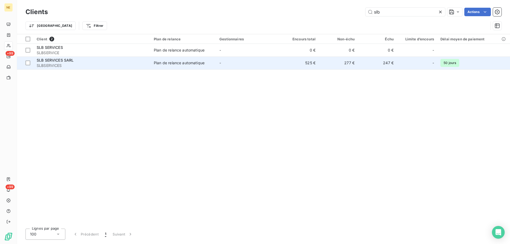
type input "slb"
click at [57, 63] on div "SLB SERVICES SARL" at bounding box center [92, 60] width 111 height 5
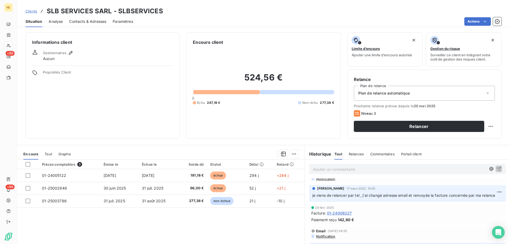
scroll to position [113, 0]
